Goal: Obtain resource: Download file/media

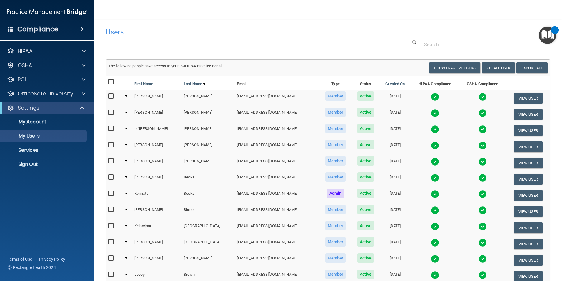
select select "20"
click at [465, 47] on input "text" at bounding box center [485, 44] width 122 height 11
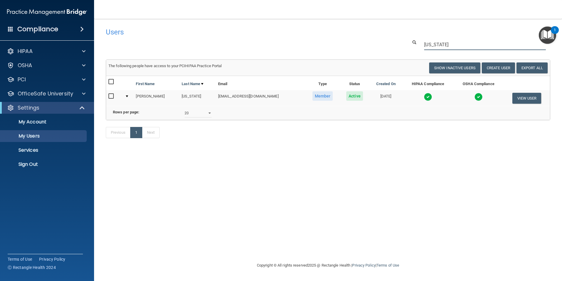
type input "[US_STATE]"
click at [426, 96] on img at bounding box center [428, 97] width 8 height 8
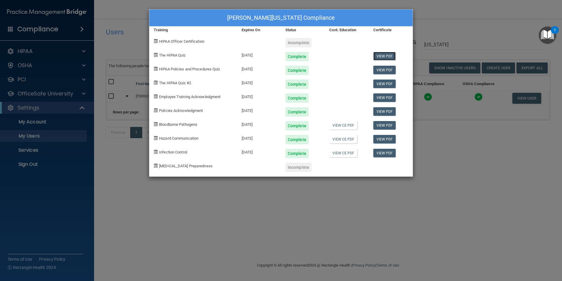
click at [389, 59] on link "View PDF" at bounding box center [384, 56] width 23 height 9
click at [383, 68] on link "View PDF" at bounding box center [384, 70] width 23 height 9
click at [387, 86] on link "View PDF" at bounding box center [384, 83] width 23 height 9
click at [384, 99] on link "View PDF" at bounding box center [384, 97] width 23 height 9
click at [388, 113] on link "View PDF" at bounding box center [384, 111] width 23 height 9
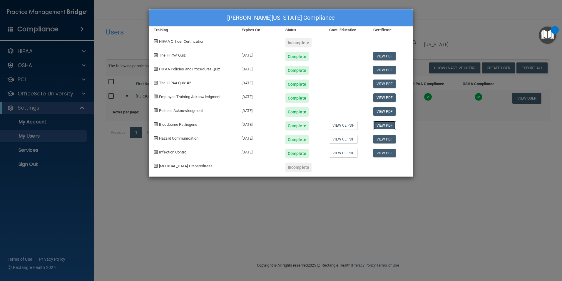
click at [382, 126] on link "View PDF" at bounding box center [384, 125] width 23 height 9
click at [380, 139] on link "View PDF" at bounding box center [384, 139] width 23 height 9
click at [385, 152] on link "View PDF" at bounding box center [384, 152] width 23 height 9
